Goal: Feedback & Contribution: Submit feedback/report problem

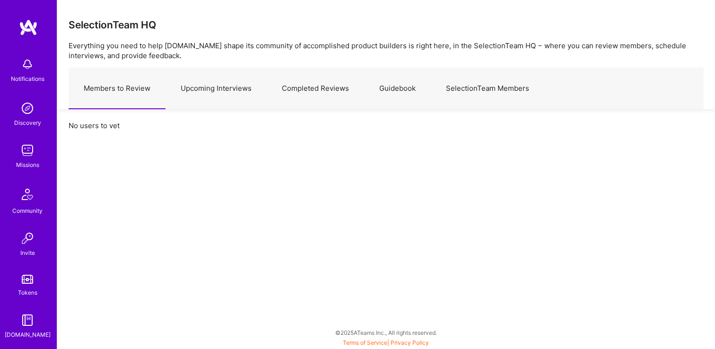
click at [220, 97] on link "Upcoming Interviews" at bounding box center [216, 88] width 101 height 41
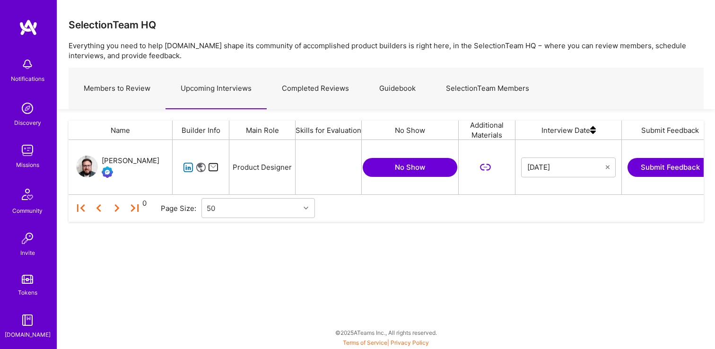
scroll to position [54, 635]
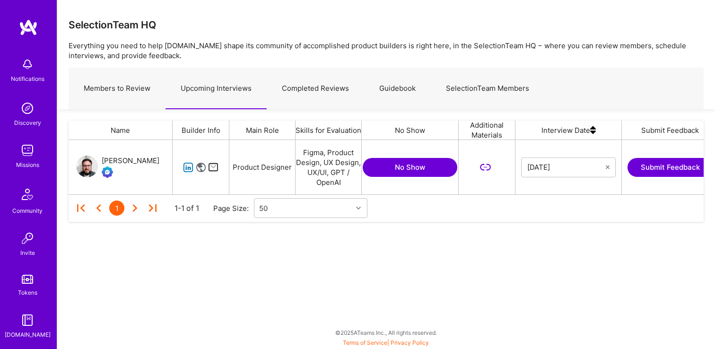
click at [632, 164] on button "Submit Feedback" at bounding box center [670, 167] width 85 height 19
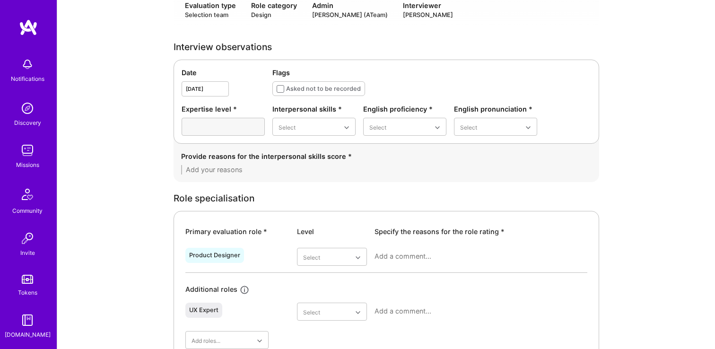
scroll to position [249, 0]
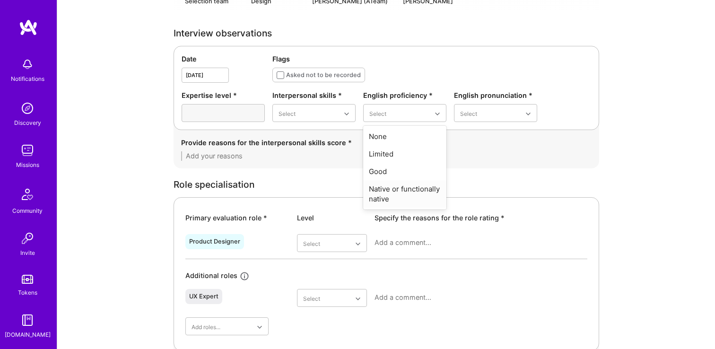
click at [395, 192] on div "Native or functionally native" at bounding box center [404, 193] width 83 height 27
click at [474, 192] on div "Excellent" at bounding box center [495, 189] width 83 height 18
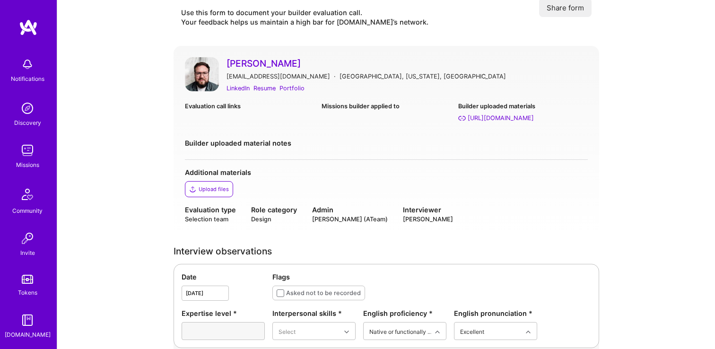
scroll to position [0, 0]
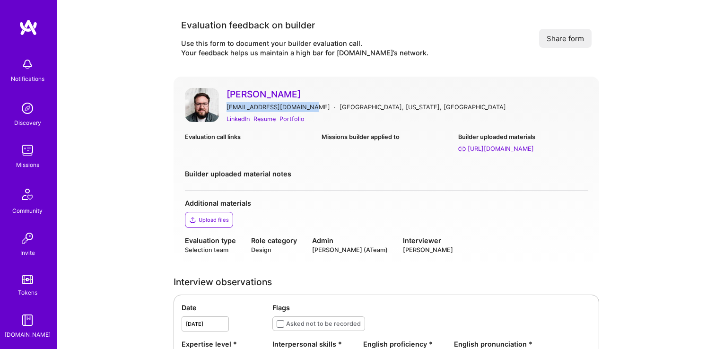
drag, startPoint x: 308, startPoint y: 107, endPoint x: 226, endPoint y: 108, distance: 81.9
click at [226, 108] on div "[PERSON_NAME] [EMAIL_ADDRESS][DOMAIN_NAME] · [GEOGRAPHIC_DATA], [US_STATE], [GE…" at bounding box center [386, 106] width 403 height 36
copy div "[EMAIL_ADDRESS][DOMAIN_NAME]"
click at [401, 193] on div "[PERSON_NAME] [EMAIL_ADDRESS][DOMAIN_NAME] · [GEOGRAPHIC_DATA], [US_STATE], [GE…" at bounding box center [387, 171] width 426 height 189
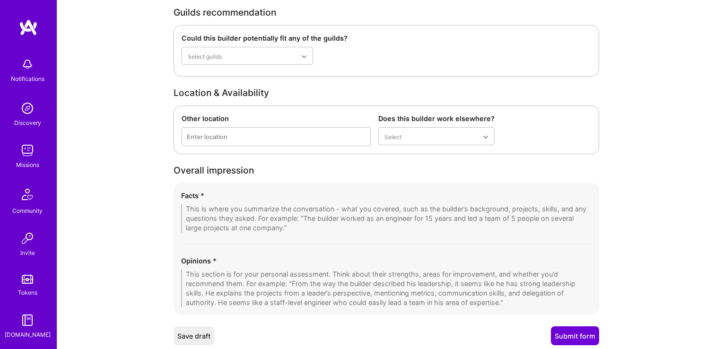
scroll to position [1450, 0]
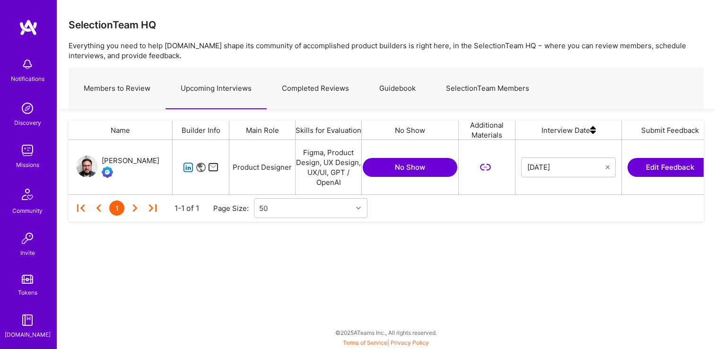
scroll to position [54, 635]
click at [426, 167] on button "No Show" at bounding box center [410, 167] width 95 height 19
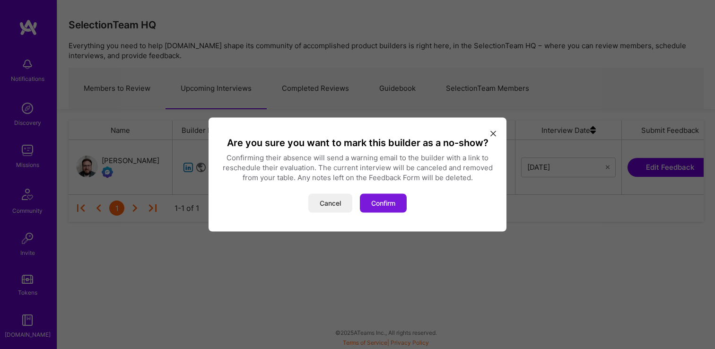
click at [383, 200] on button "Confirm" at bounding box center [383, 203] width 47 height 19
